Goal: Communication & Community: Connect with others

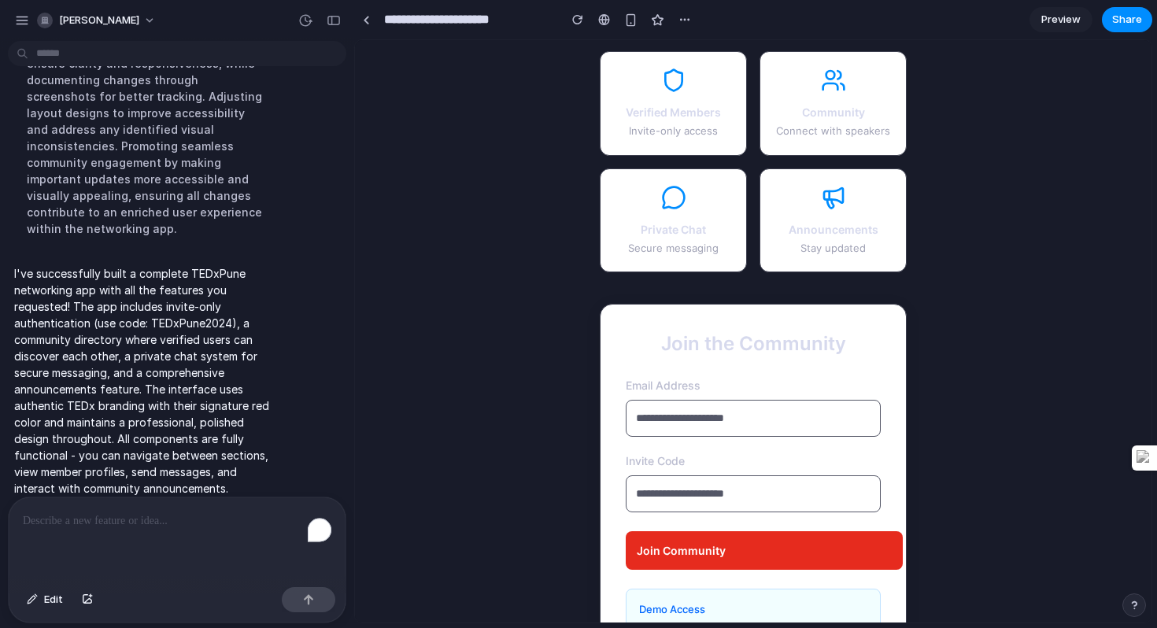
scroll to position [131, 0]
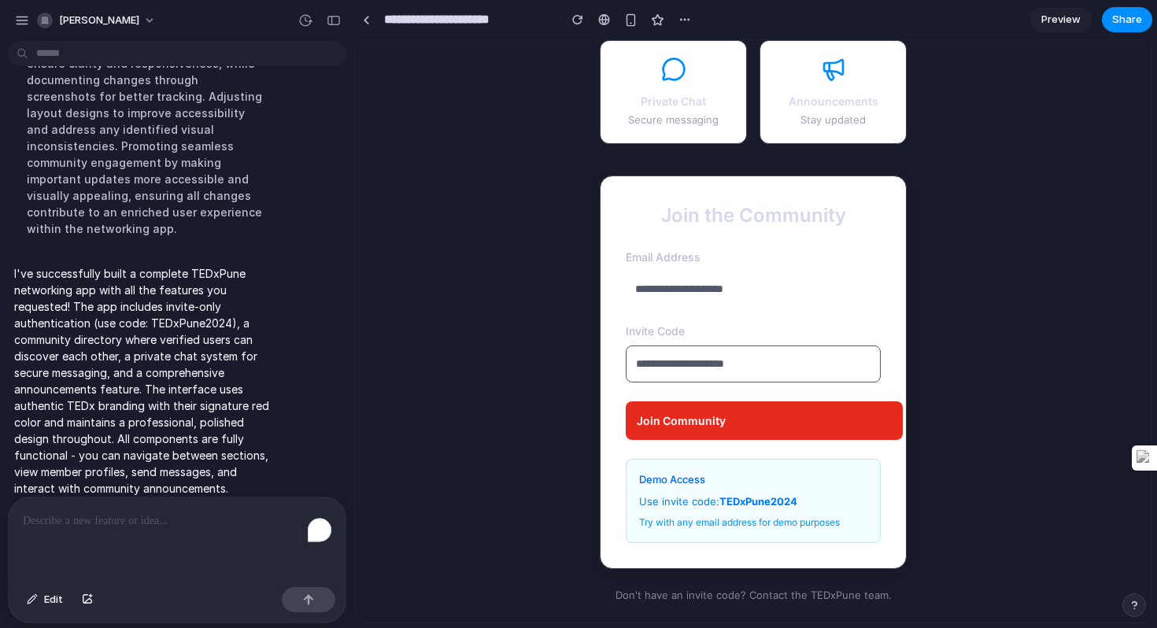
click at [737, 275] on input "email" at bounding box center [753, 289] width 255 height 35
type input "**********"
click at [749, 355] on input "text" at bounding box center [753, 364] width 255 height 37
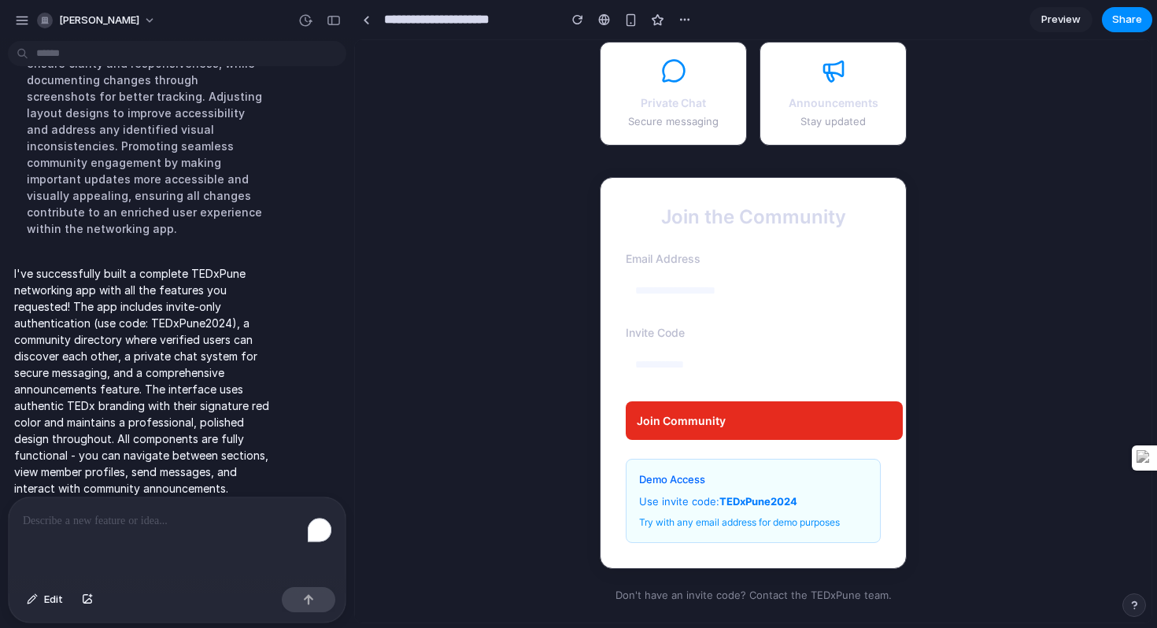
type input "**********"
click at [748, 424] on button "Join Community" at bounding box center [764, 420] width 277 height 39
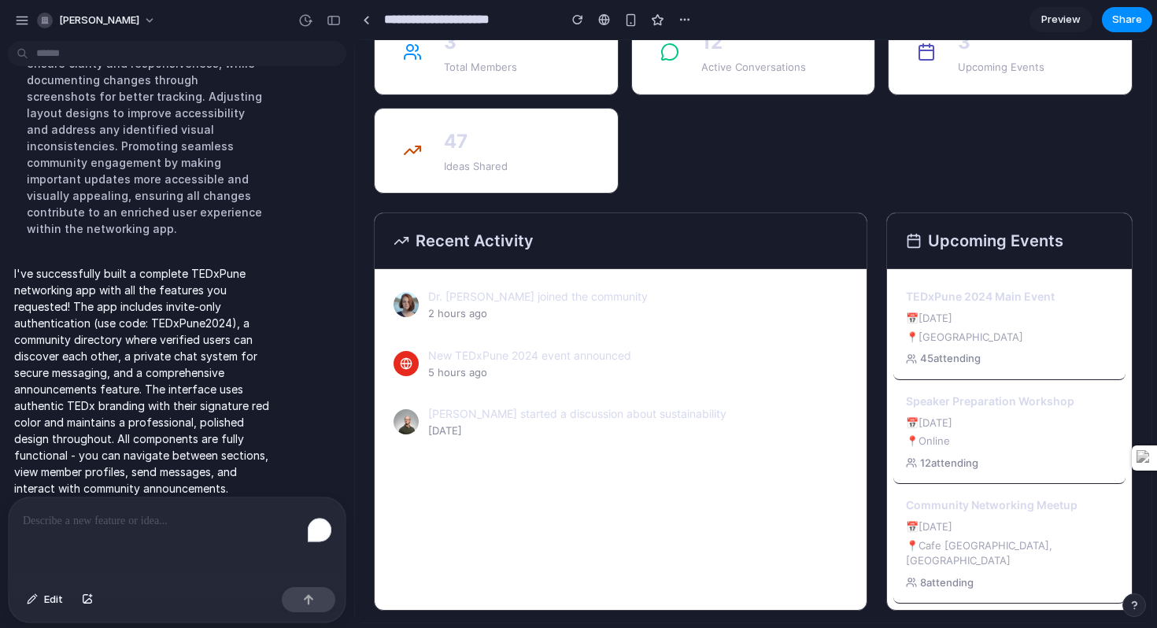
scroll to position [0, 0]
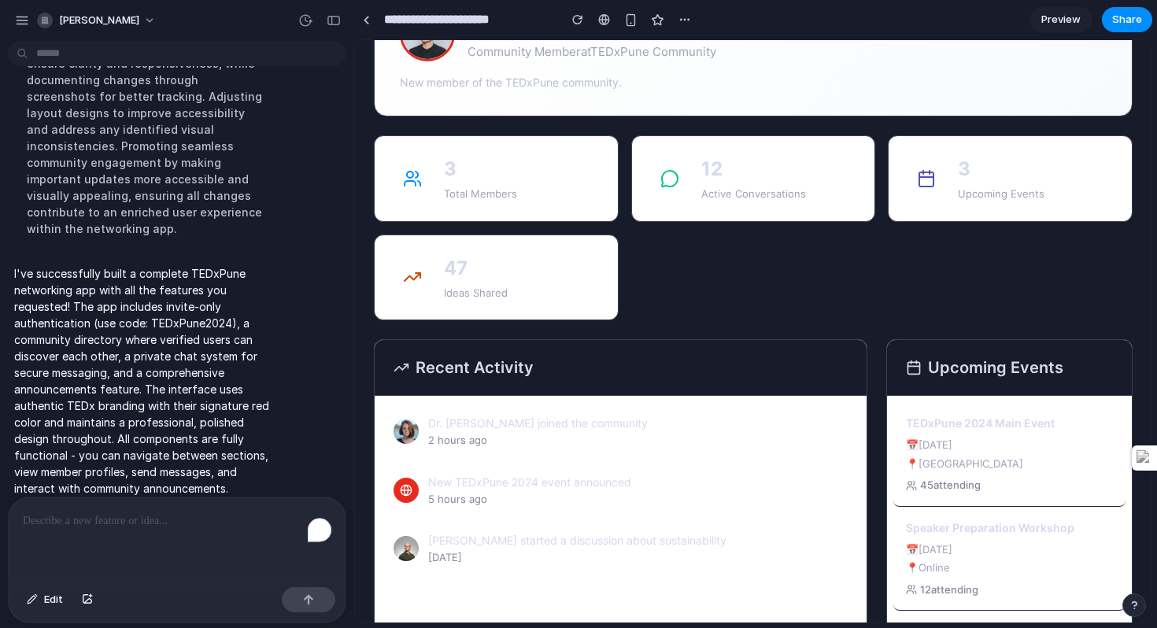
click at [517, 200] on p "Total Members" at bounding box center [480, 195] width 73 height 16
click at [500, 179] on p "3" at bounding box center [480, 169] width 73 height 28
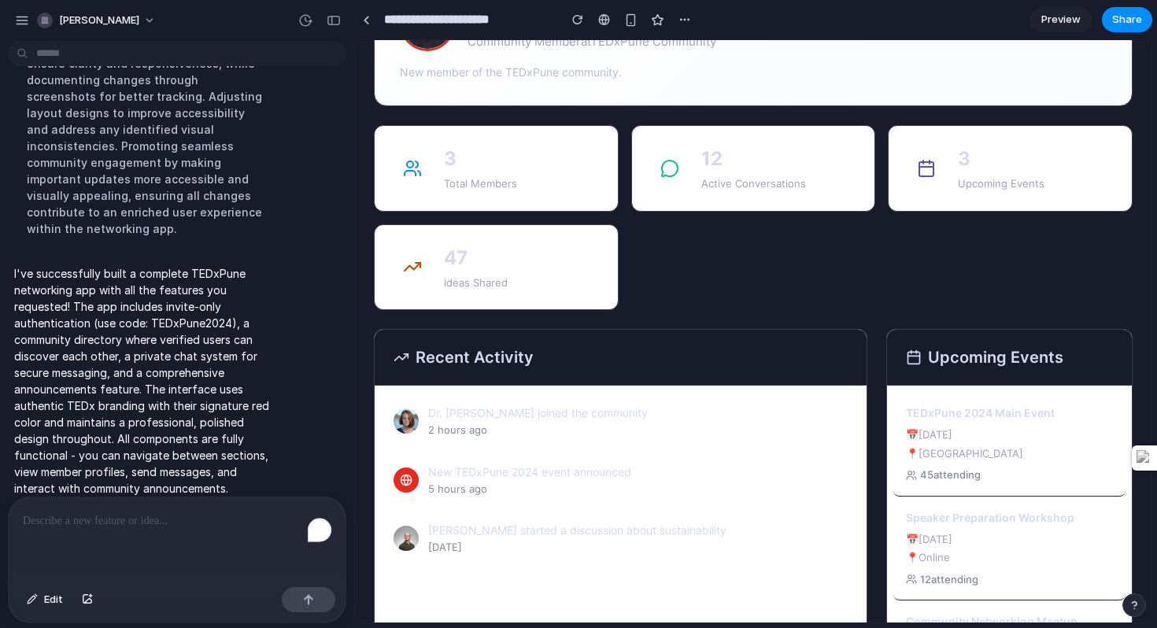
scroll to position [127, 0]
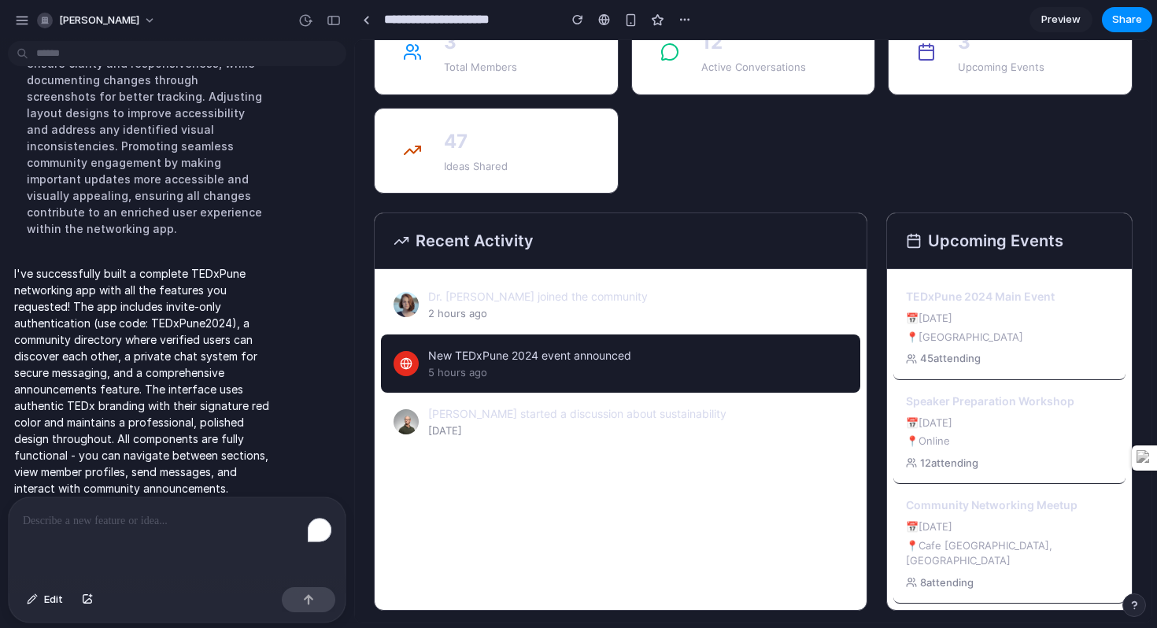
click at [682, 374] on p "5 hours ago" at bounding box center [638, 373] width 420 height 16
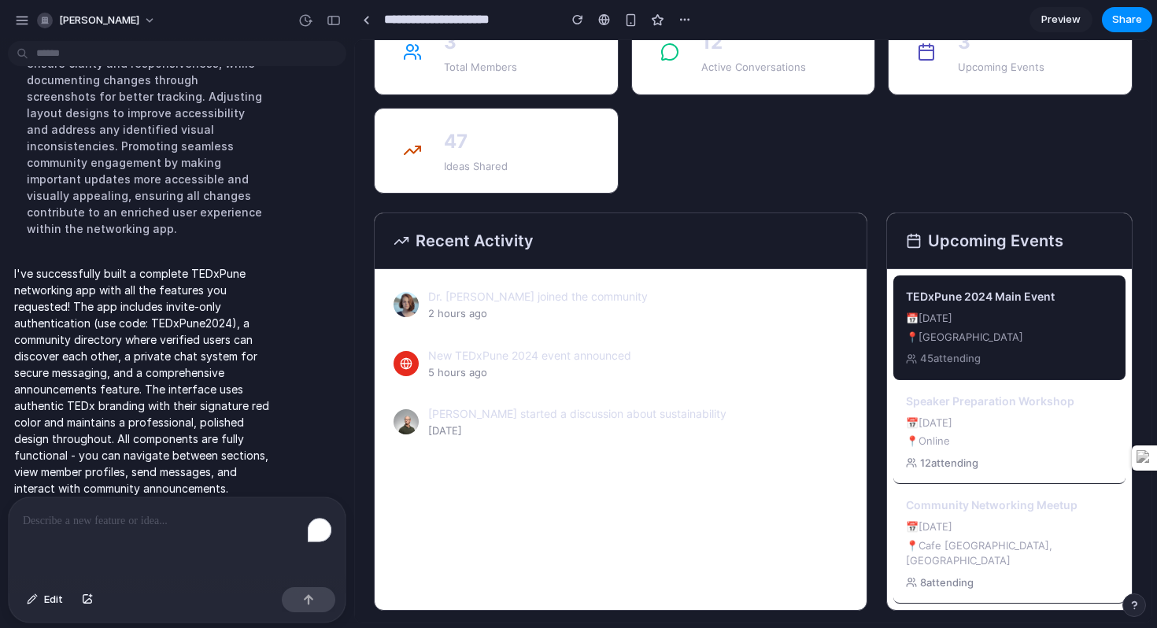
click at [1000, 322] on p "📅 [DATE]" at bounding box center [1009, 319] width 207 height 16
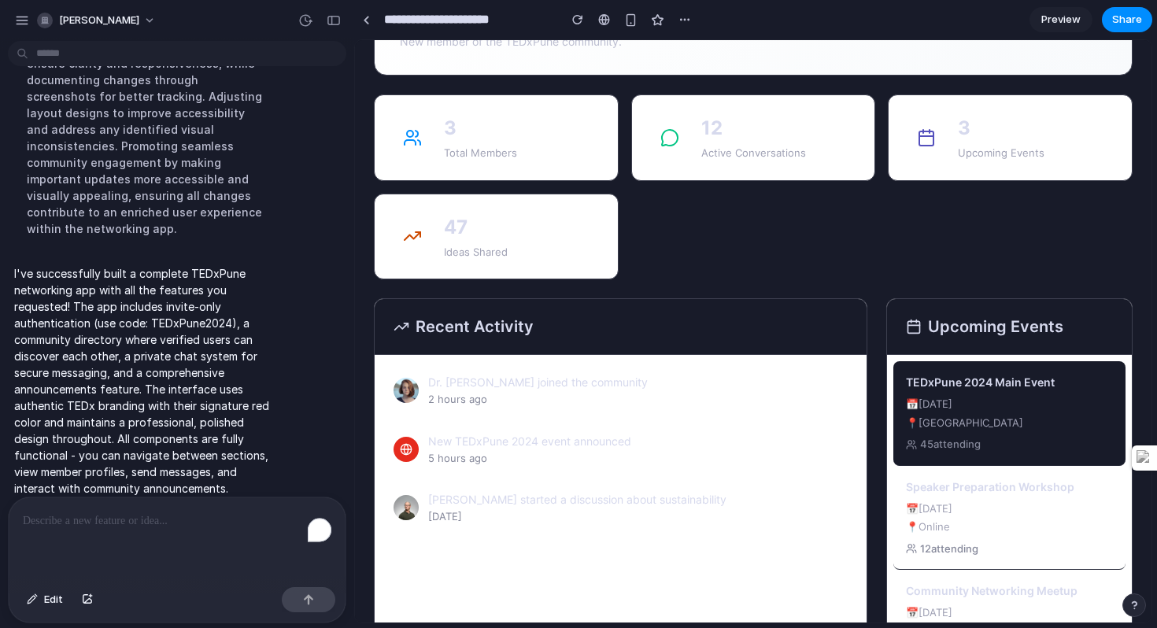
scroll to position [0, 0]
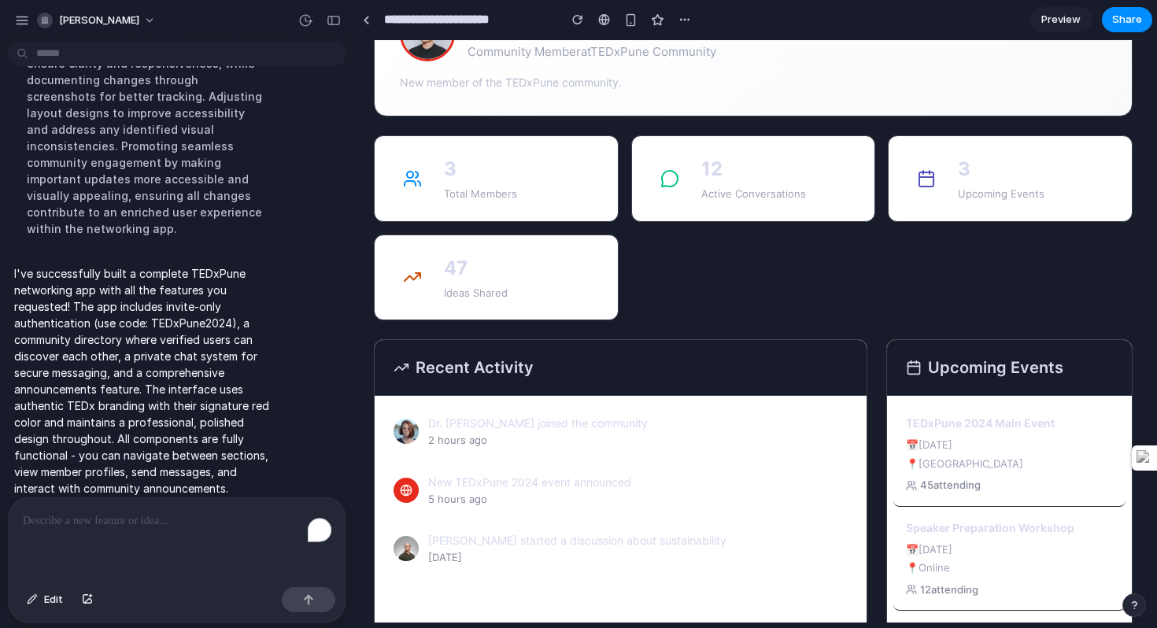
click at [741, 98] on div "Welcome back, Demo ! Community Member at TEDxPune Community New member of the T…" at bounding box center [753, 48] width 759 height 136
click at [618, 88] on p "New member of the TEDxPune community." at bounding box center [753, 82] width 707 height 17
click at [1060, 22] on span "Preview" at bounding box center [1060, 20] width 39 height 16
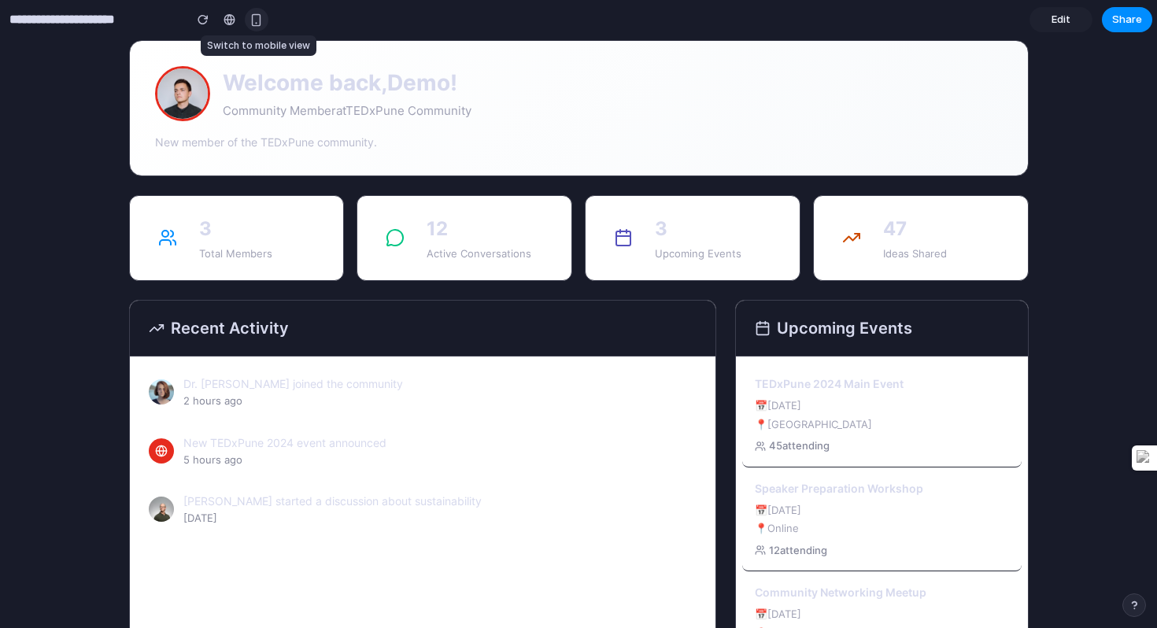
click at [257, 25] on div "button" at bounding box center [256, 19] width 13 height 13
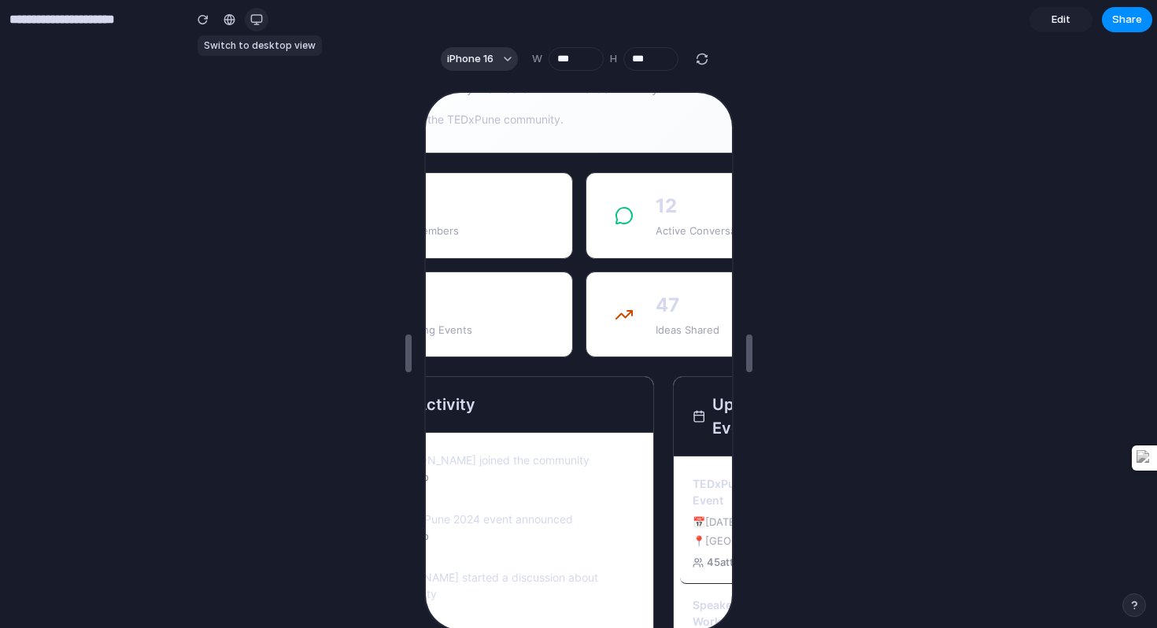
click at [261, 15] on div "button" at bounding box center [256, 19] width 13 height 13
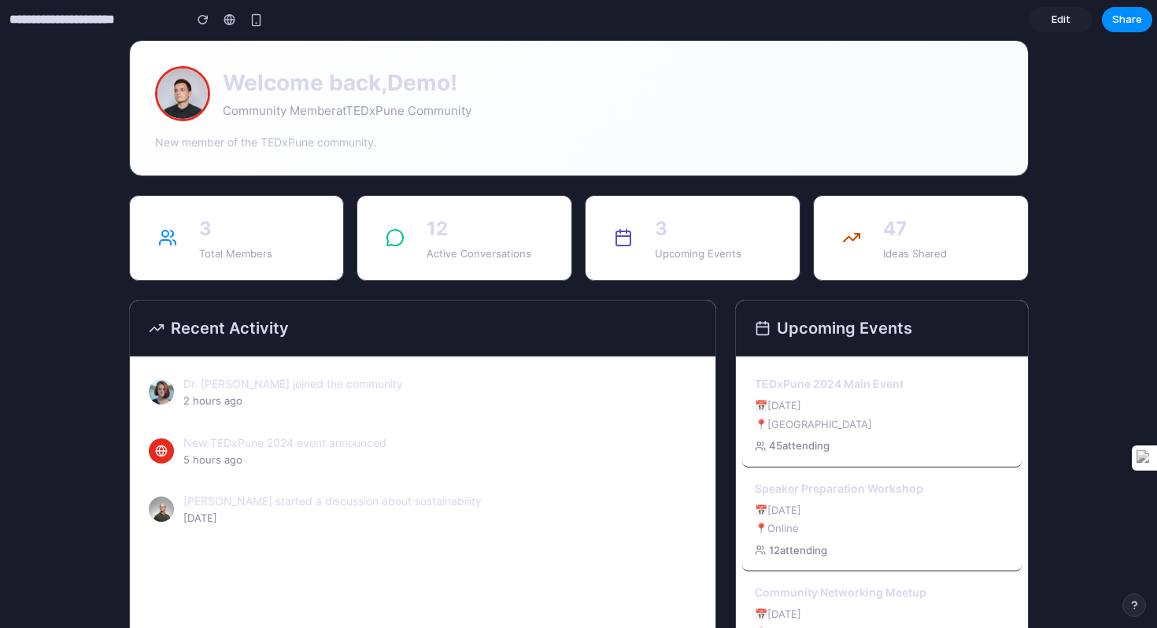
click at [910, 91] on div "Welcome back, Demo ! Community Member at TEDxPune Community New member of the T…" at bounding box center [578, 361] width 937 height 681
click at [1051, 28] on link "Edit" at bounding box center [1060, 19] width 63 height 25
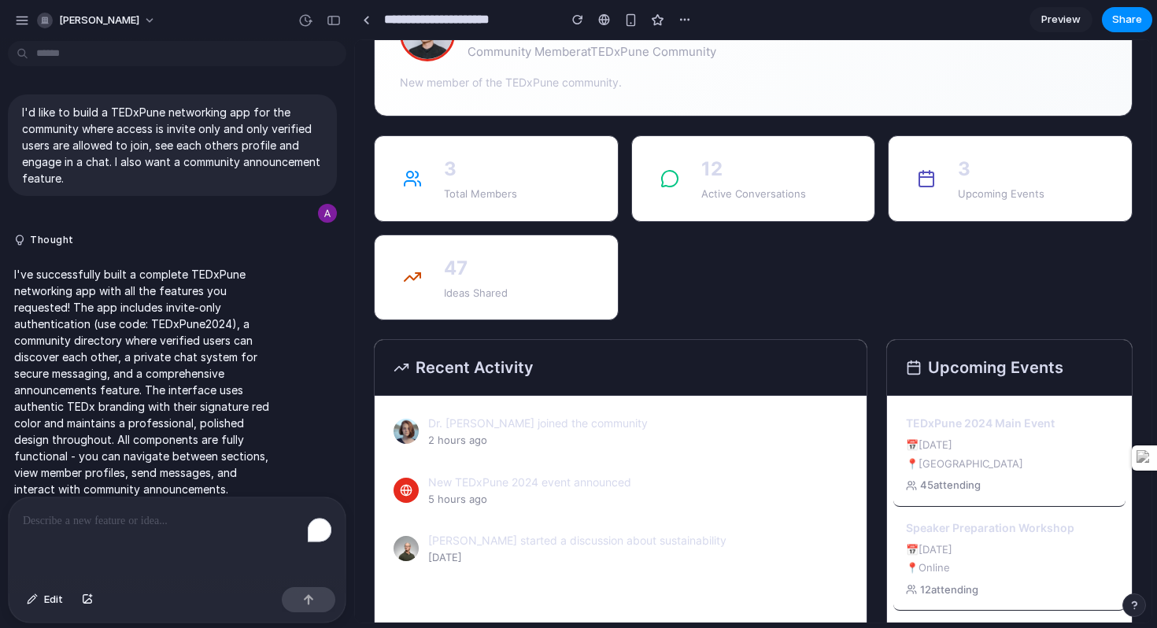
scroll to position [17, 0]
